Goal: Task Accomplishment & Management: Manage account settings

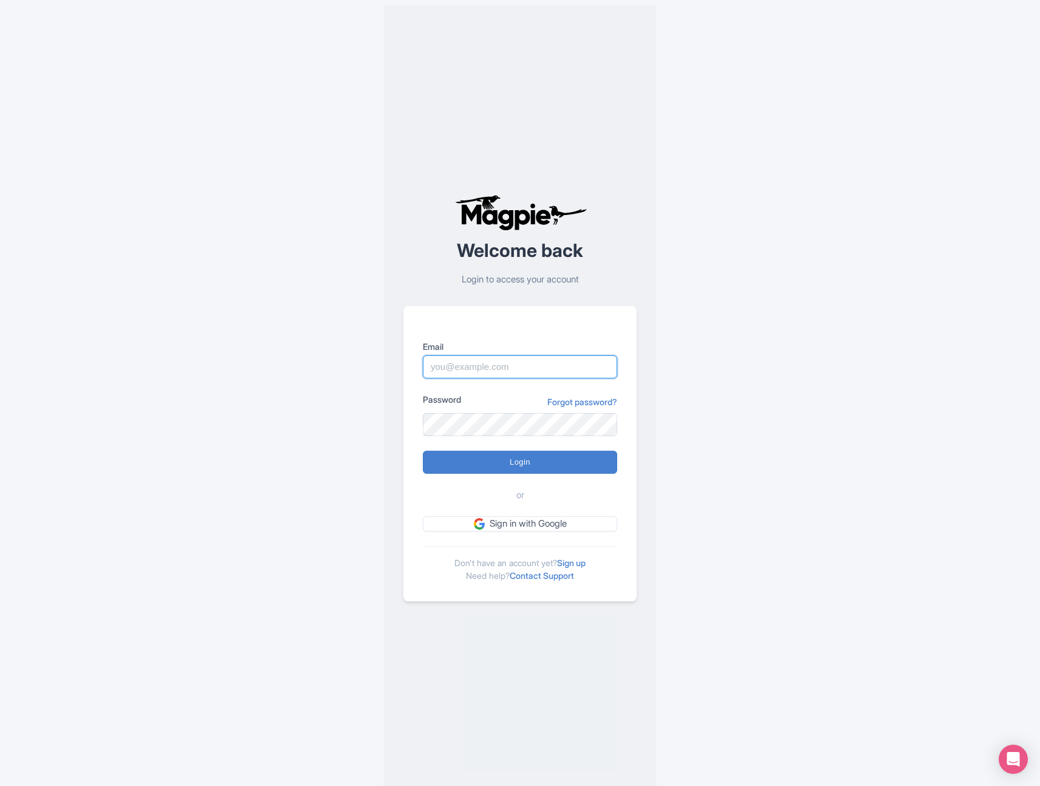
click at [493, 374] on input "Email" at bounding box center [520, 367] width 194 height 23
type input "[EMAIL_ADDRESS][DOMAIN_NAME]"
click at [495, 458] on input "Login" at bounding box center [520, 462] width 194 height 23
type input "Logging in..."
